Goal: Task Accomplishment & Management: Manage account settings

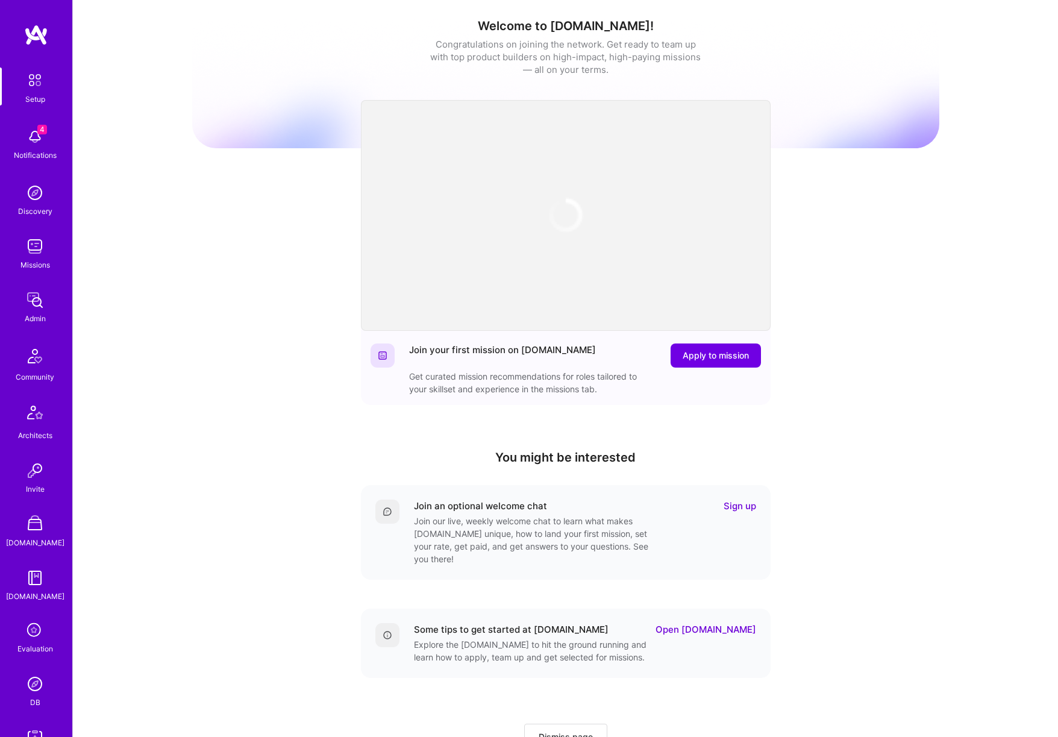
scroll to position [131, 0]
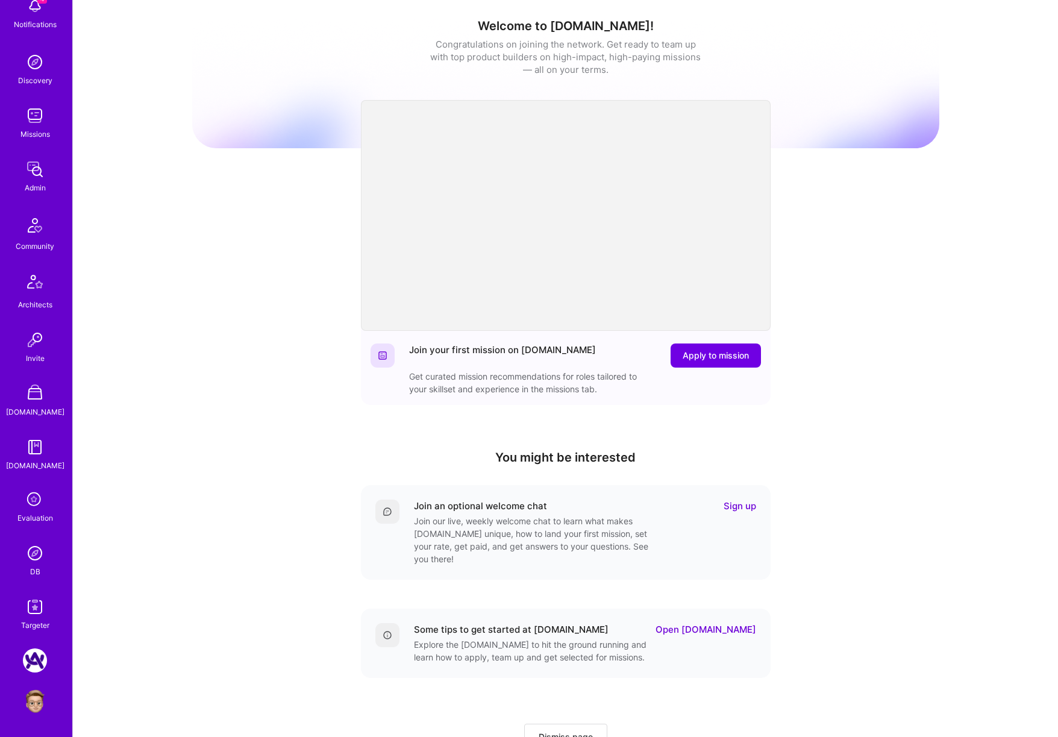
click at [43, 699] on img at bounding box center [35, 701] width 24 height 24
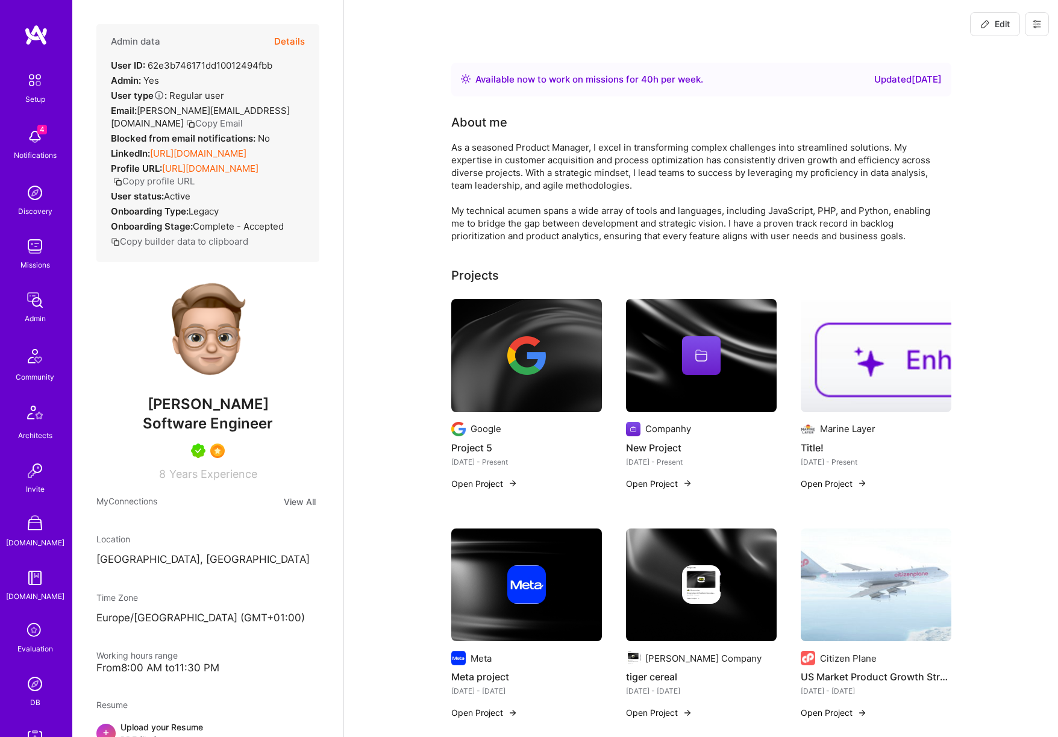
click at [292, 42] on button "Details" at bounding box center [289, 41] width 31 height 35
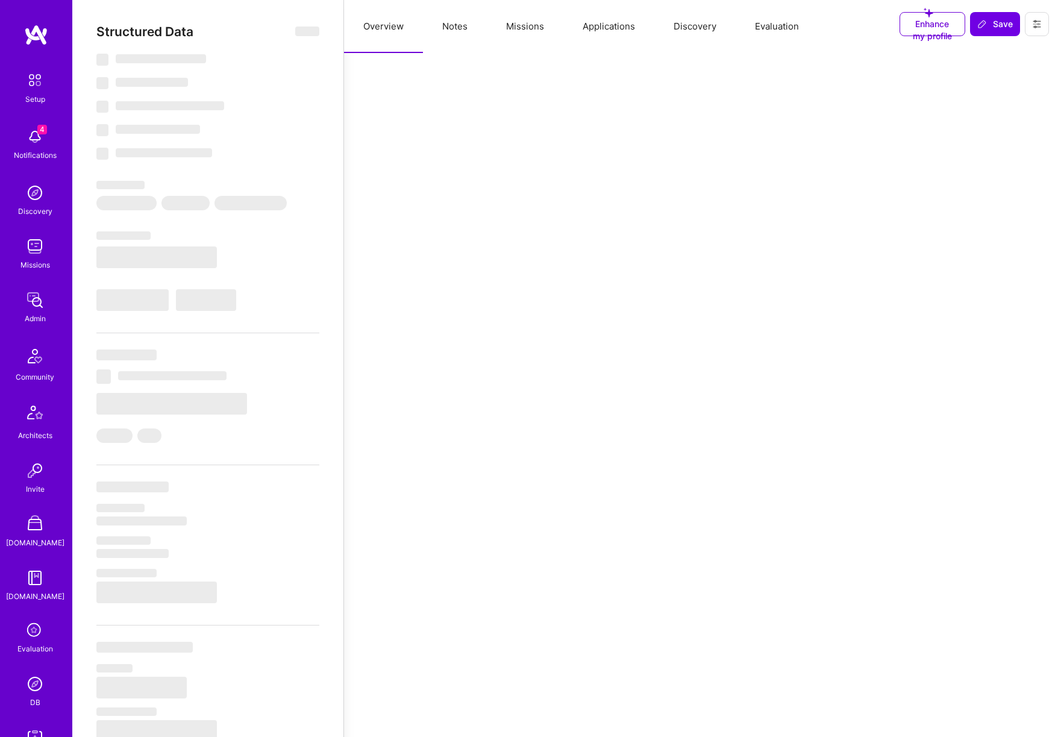
select select "Right Now"
select select "5"
select select "7"
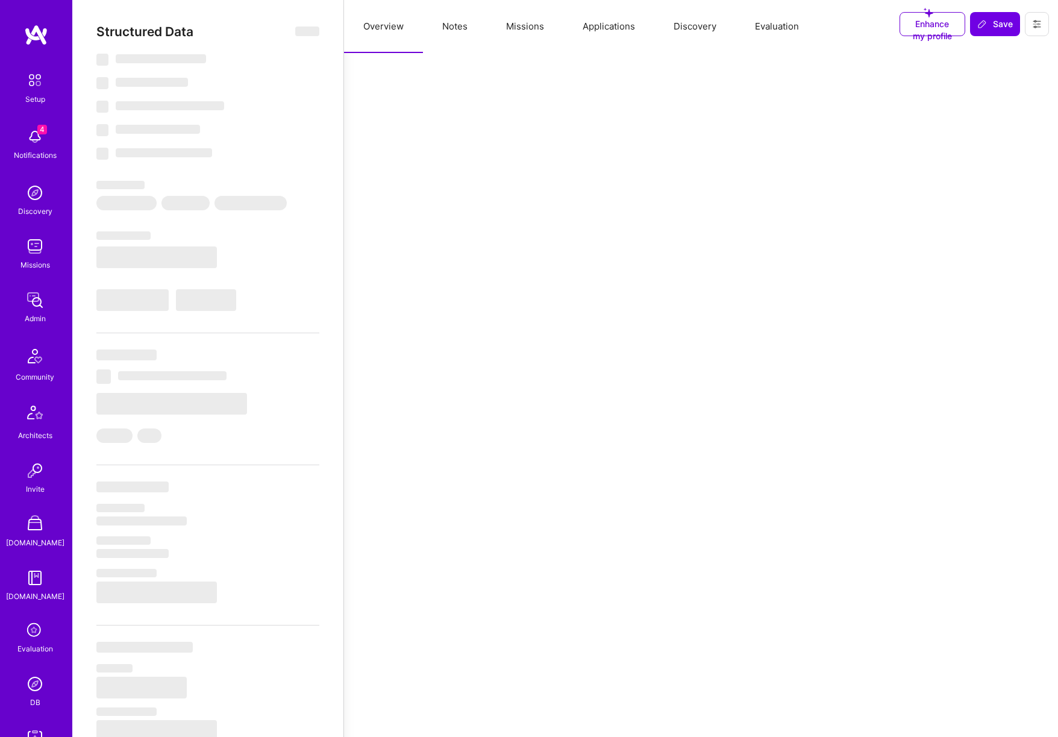
select select "US"
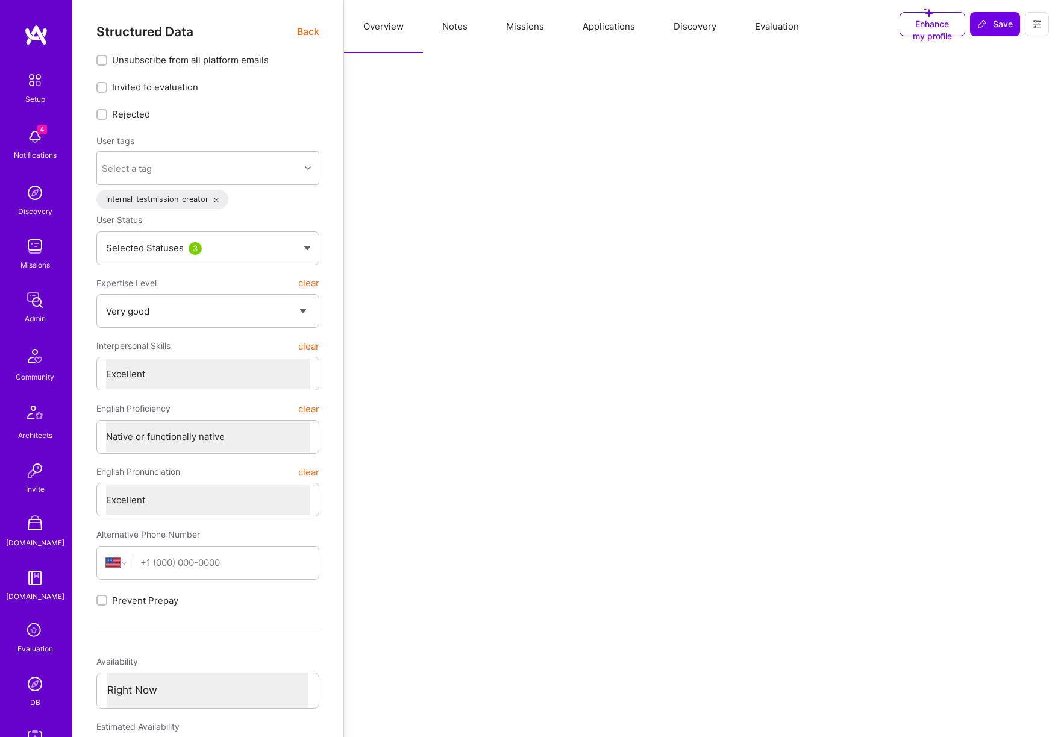
click at [703, 32] on button "Discovery" at bounding box center [694, 26] width 81 height 53
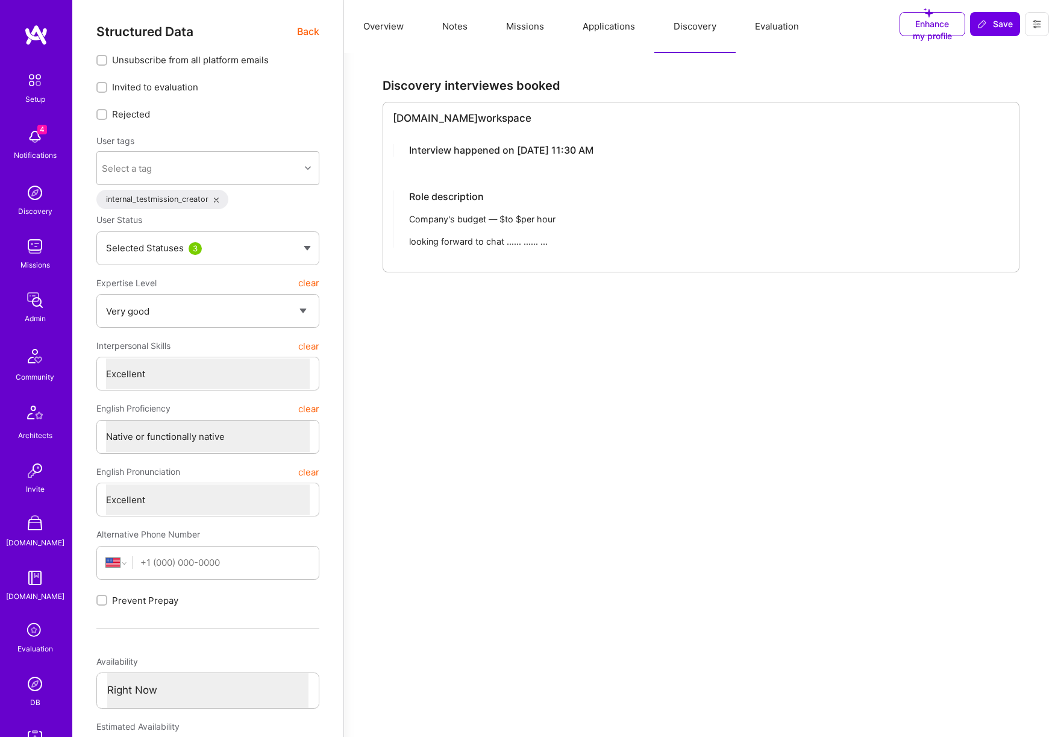
click at [625, 34] on button "Applications" at bounding box center [608, 26] width 91 height 53
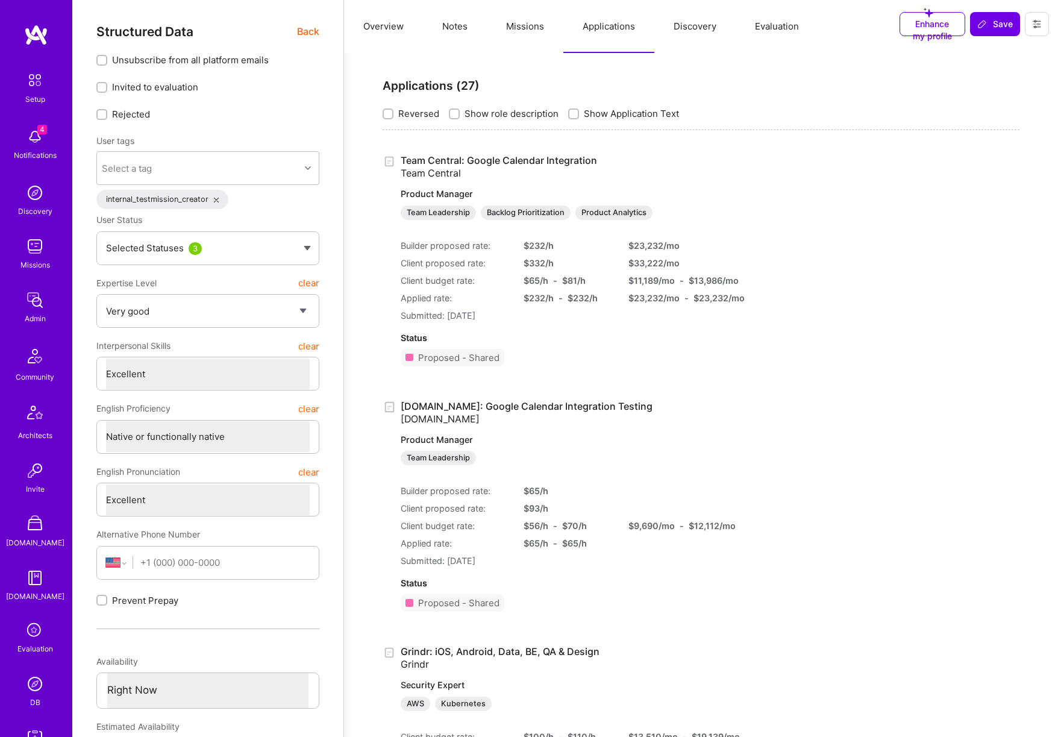
click at [528, 36] on button "Missions" at bounding box center [525, 26] width 77 height 53
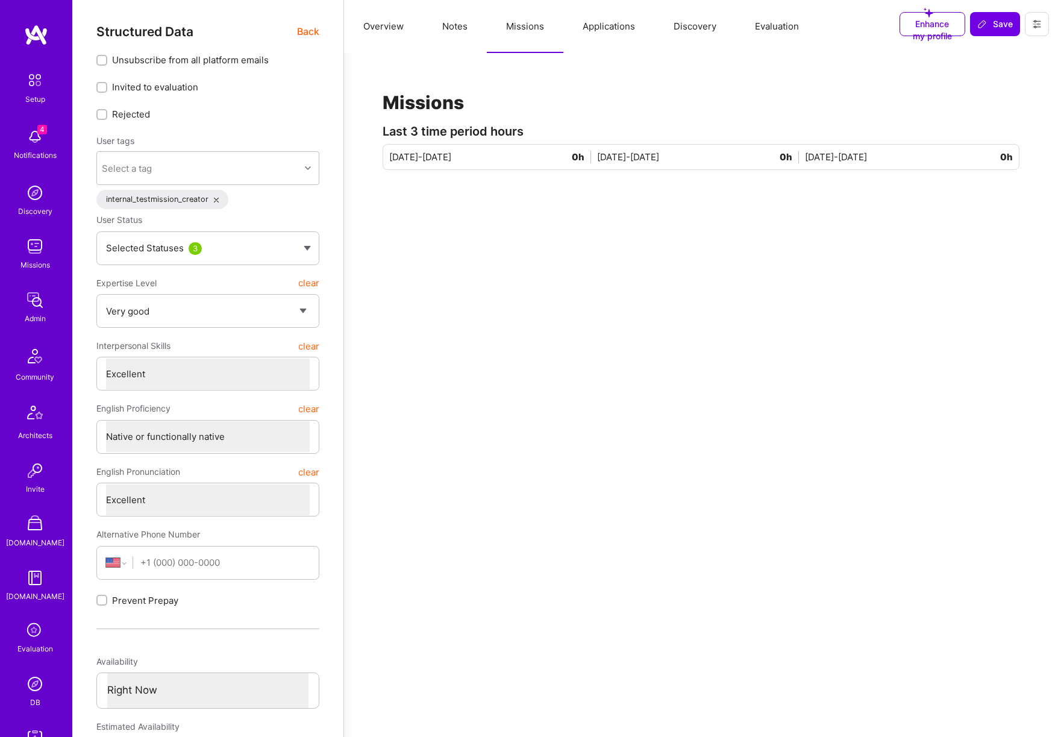
click at [457, 35] on button "Notes" at bounding box center [455, 26] width 64 height 53
type textarea "x"
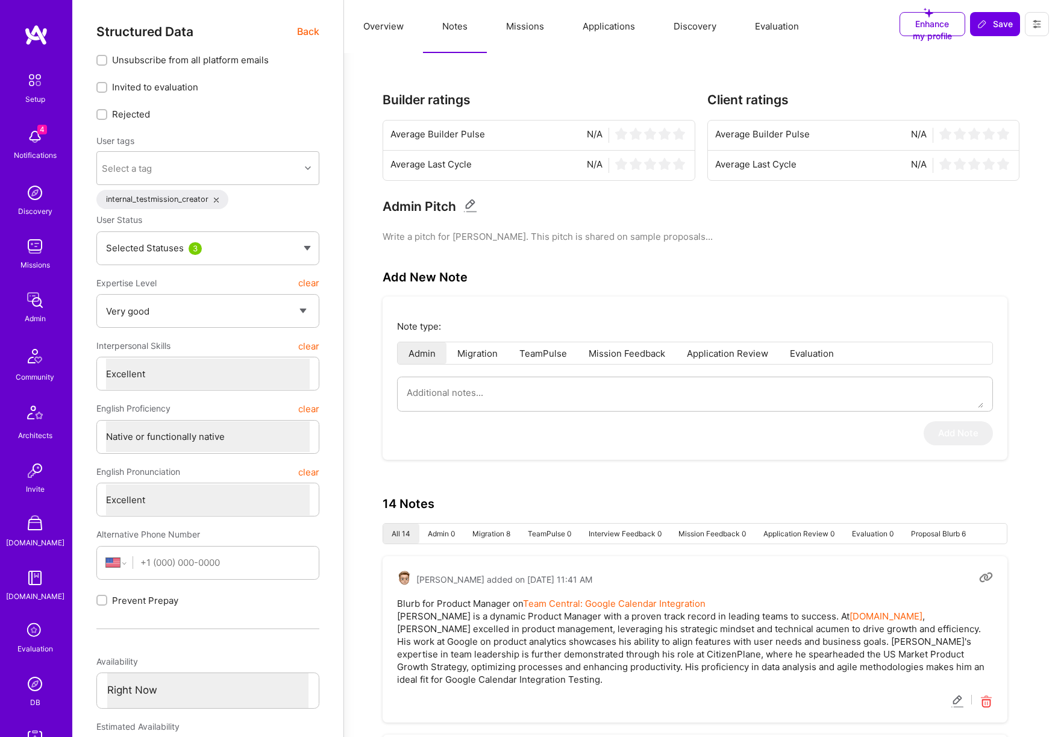
drag, startPoint x: 766, startPoint y: 32, endPoint x: 777, endPoint y: 34, distance: 11.7
click at [766, 32] on button "Evaluation" at bounding box center [777, 26] width 83 height 53
